Goal: Find specific page/section: Find specific page/section

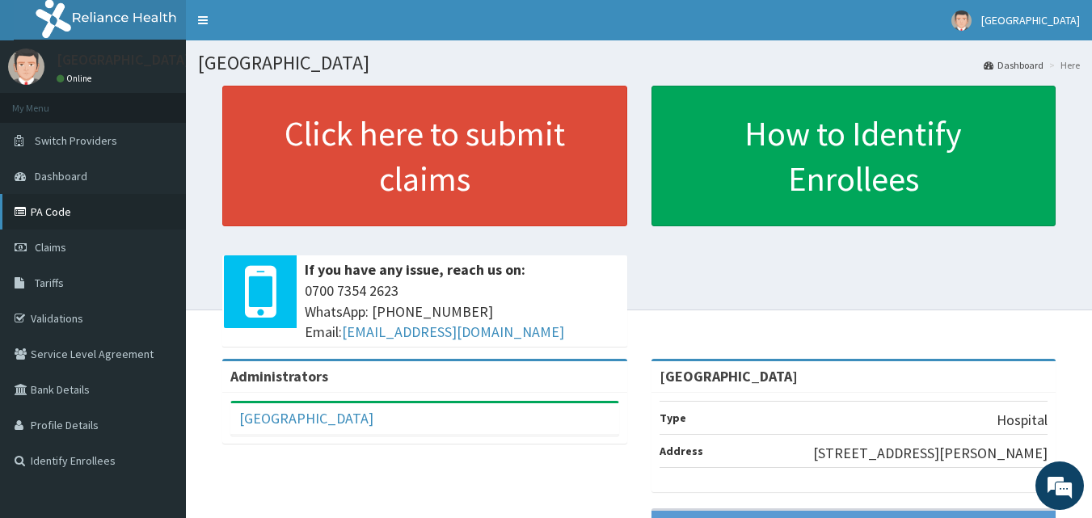
click at [84, 209] on link "PA Code" at bounding box center [93, 212] width 186 height 36
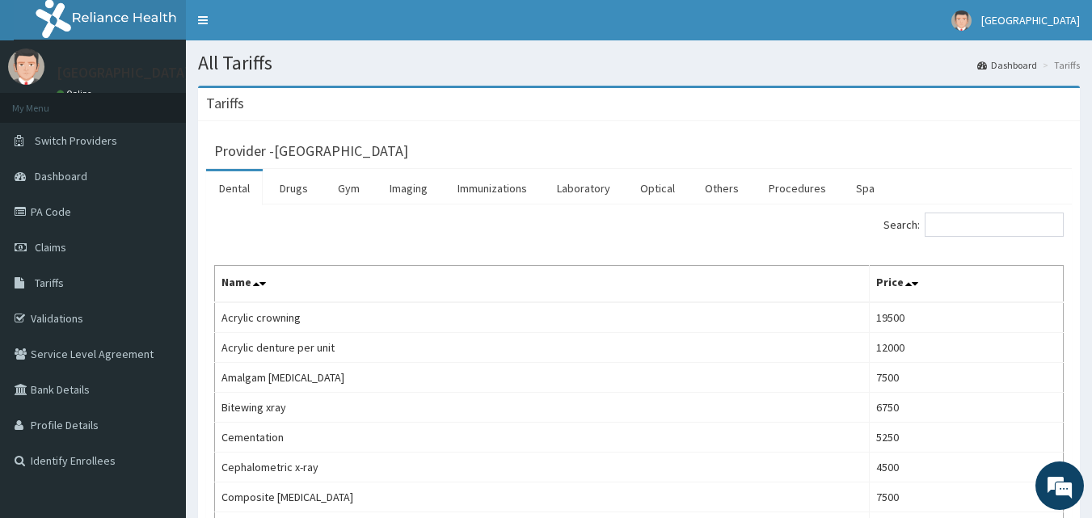
drag, startPoint x: 479, startPoint y: 184, endPoint x: 698, endPoint y: 241, distance: 225.7
click at [479, 184] on link "Immunizations" at bounding box center [492, 188] width 95 height 34
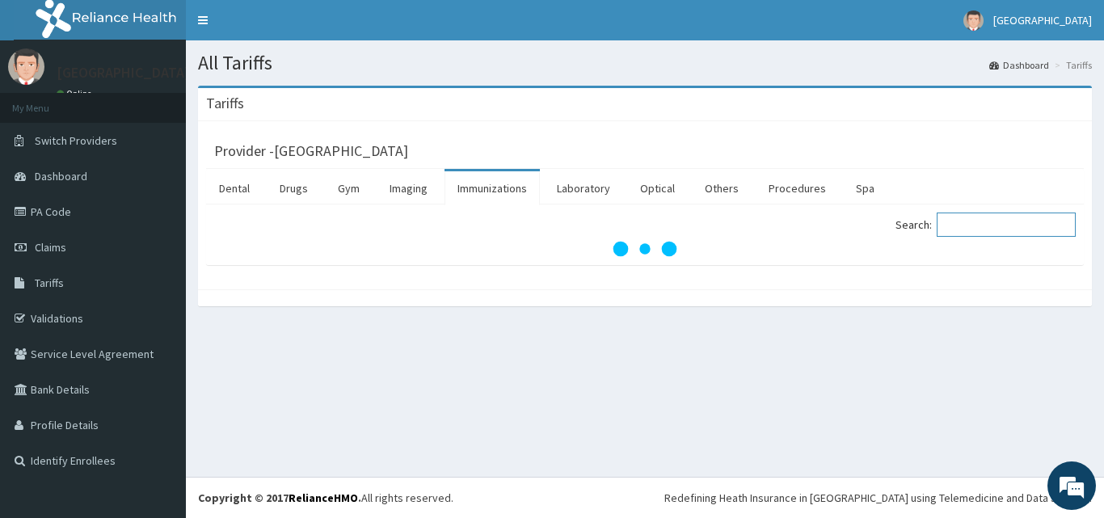
click at [974, 223] on input "Search:" at bounding box center [1006, 225] width 139 height 24
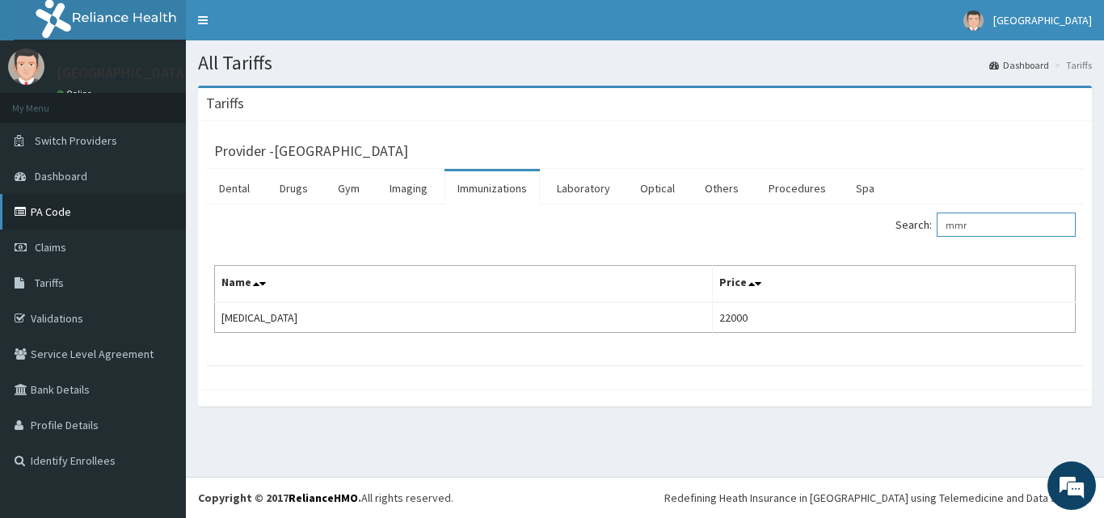
type input "mmr"
click at [95, 212] on link "PA Code" at bounding box center [93, 212] width 186 height 36
